Goal: Task Accomplishment & Management: Manage account settings

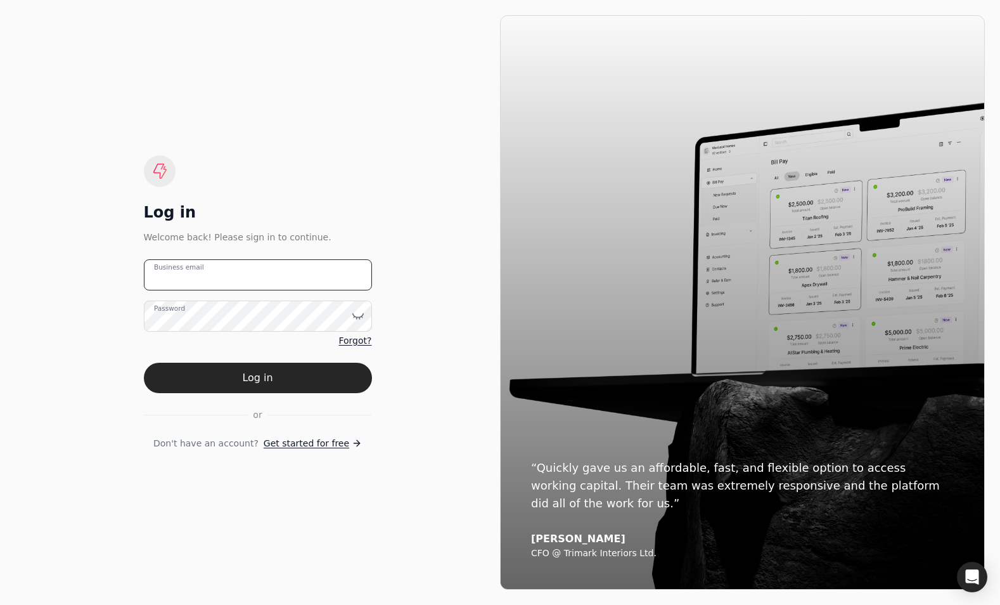
type email "admin@bluegreenarch.com"
click at [417, 557] on div "Log in Welcome back! Please sign in to continue. admin@bluegreenarch.com Busine…" at bounding box center [257, 302] width 485 height 574
